Goal: Find specific page/section: Find specific page/section

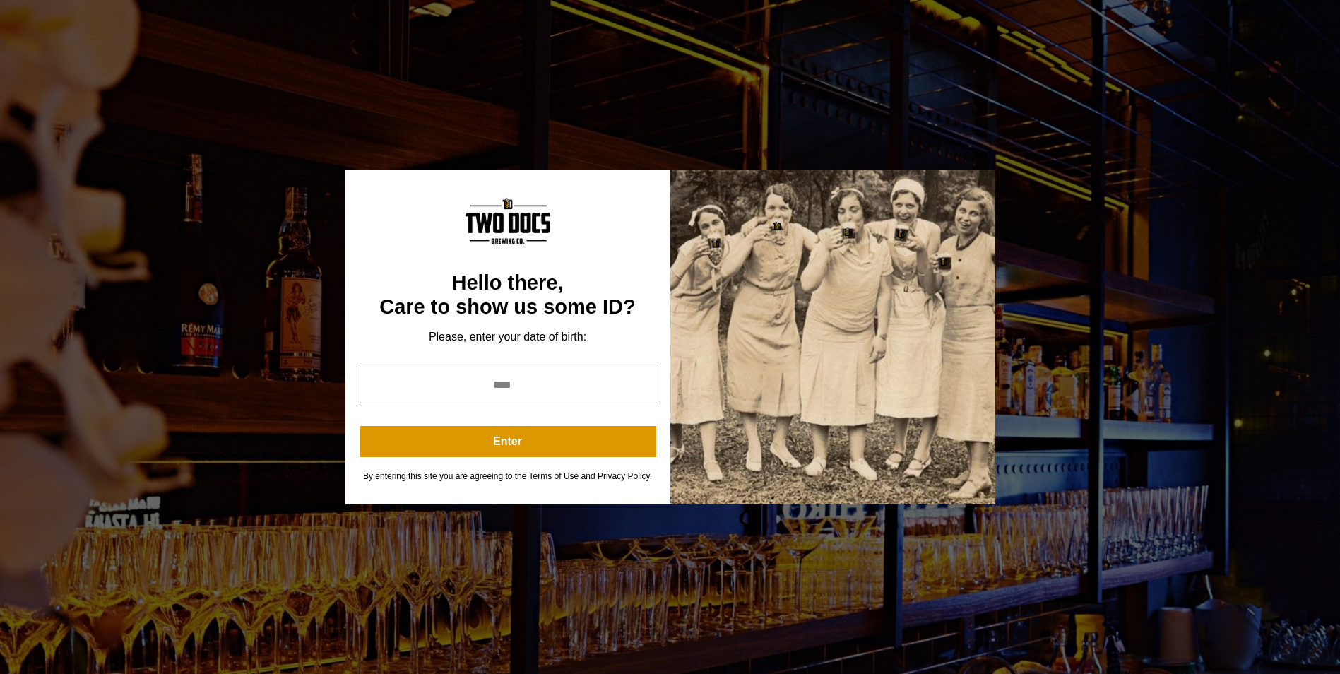
click at [536, 383] on input "year" at bounding box center [508, 385] width 297 height 37
type input "****"
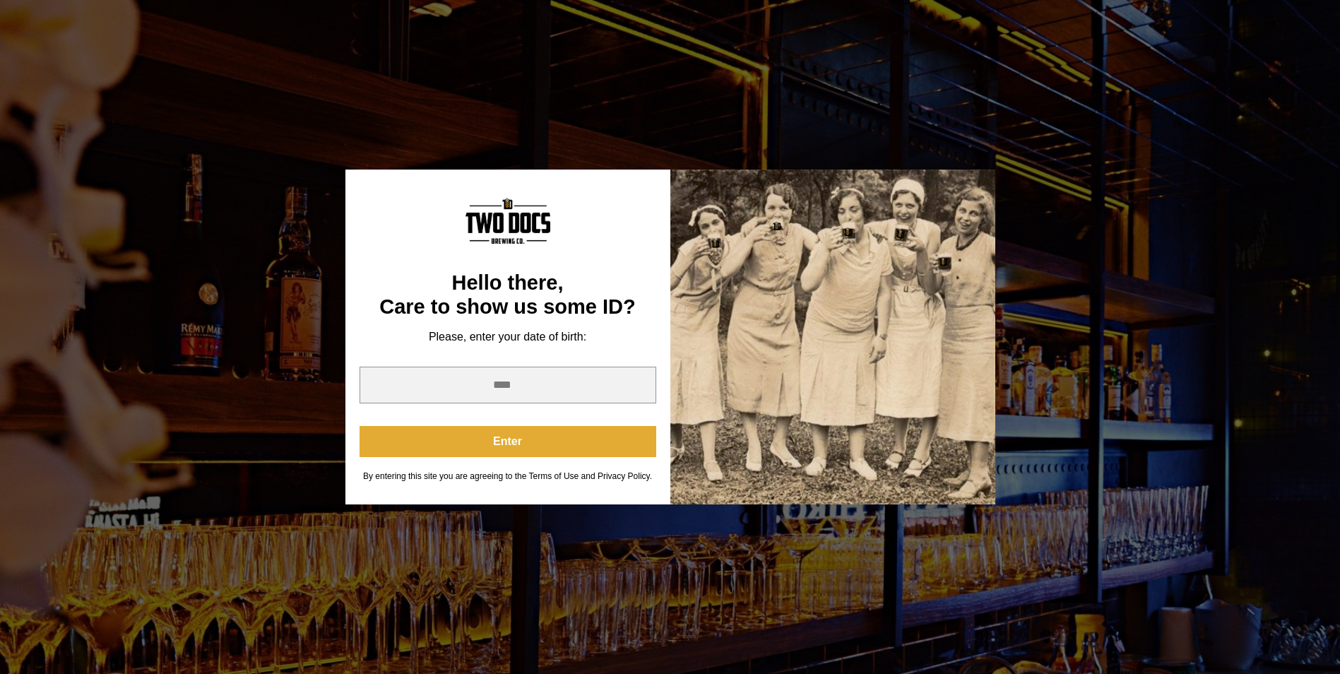
click at [499, 453] on button "Enter" at bounding box center [508, 441] width 297 height 31
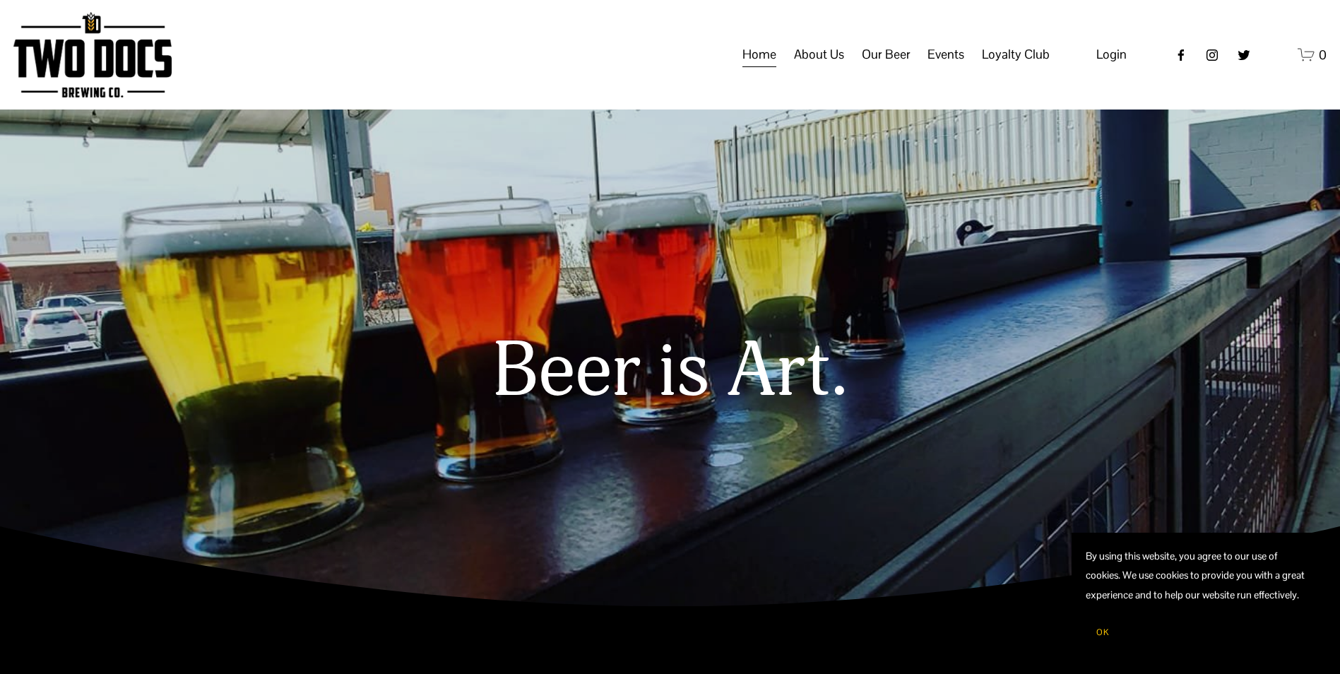
click at [950, 66] on span "Events" at bounding box center [946, 54] width 37 height 24
click at [0, 0] on link "Calendar" at bounding box center [0, 0] width 0 height 0
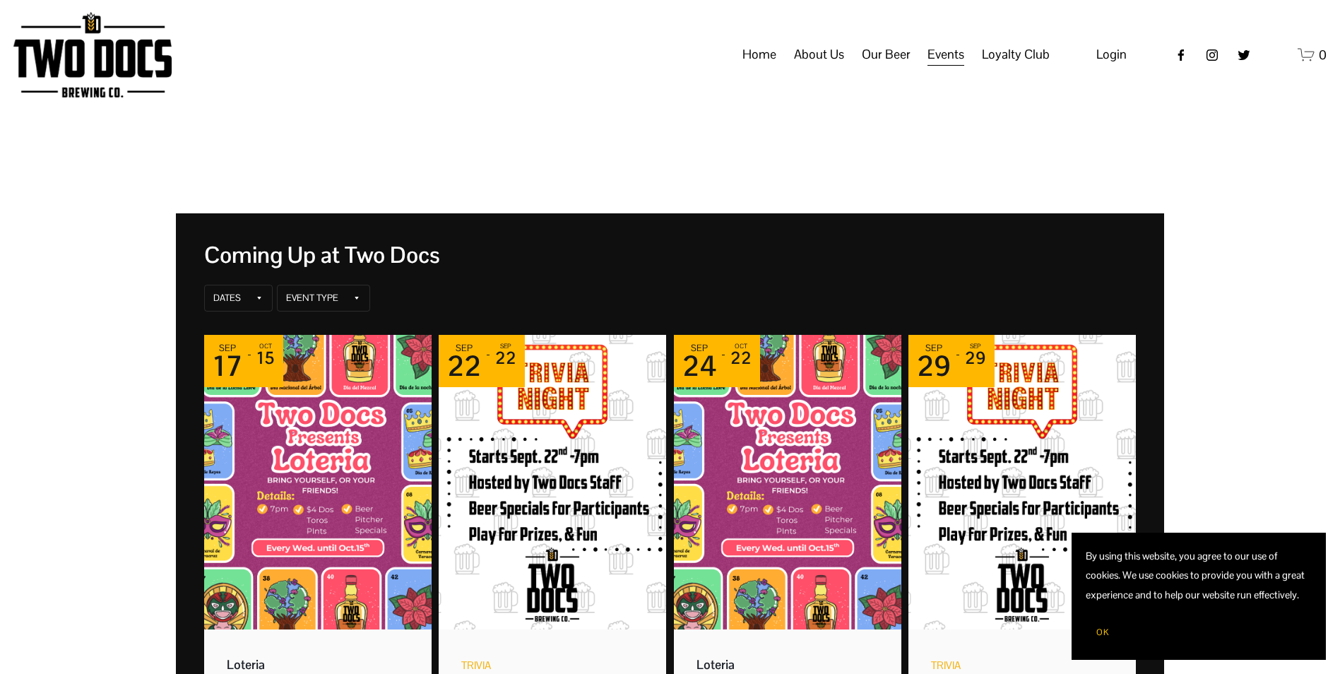
click at [755, 69] on link "Home" at bounding box center [760, 55] width 34 height 27
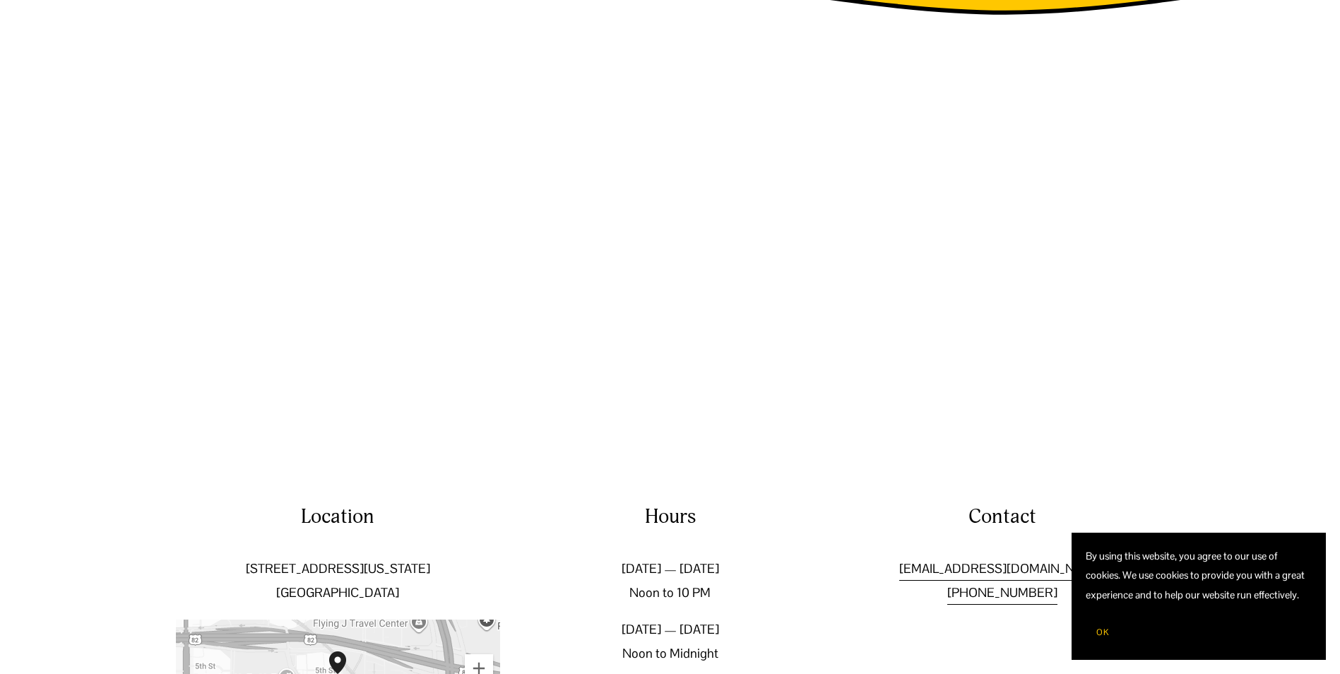
scroll to position [2392, 0]
